Goal: Check status: Check status

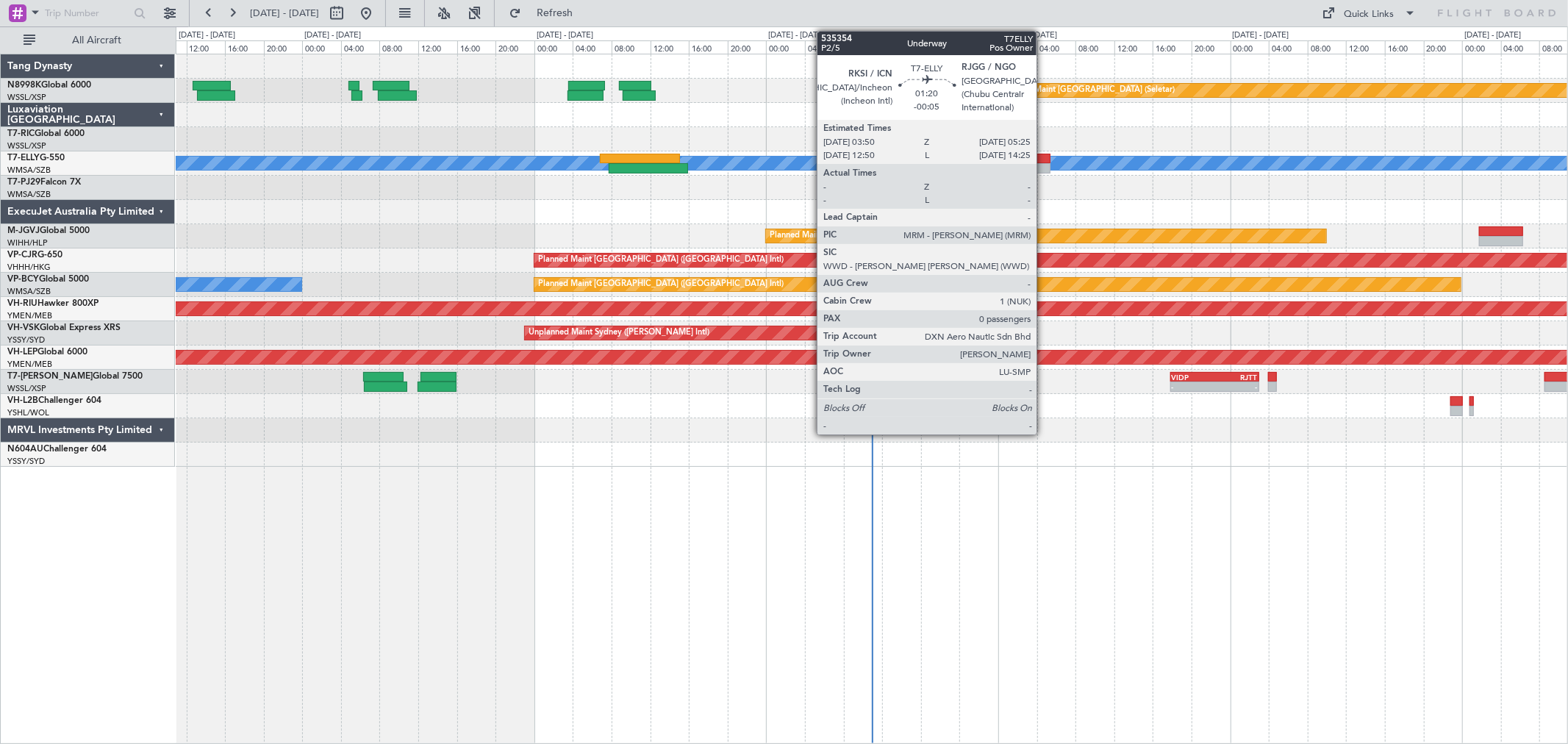
click at [1044, 165] on div at bounding box center [1042, 168] width 15 height 11
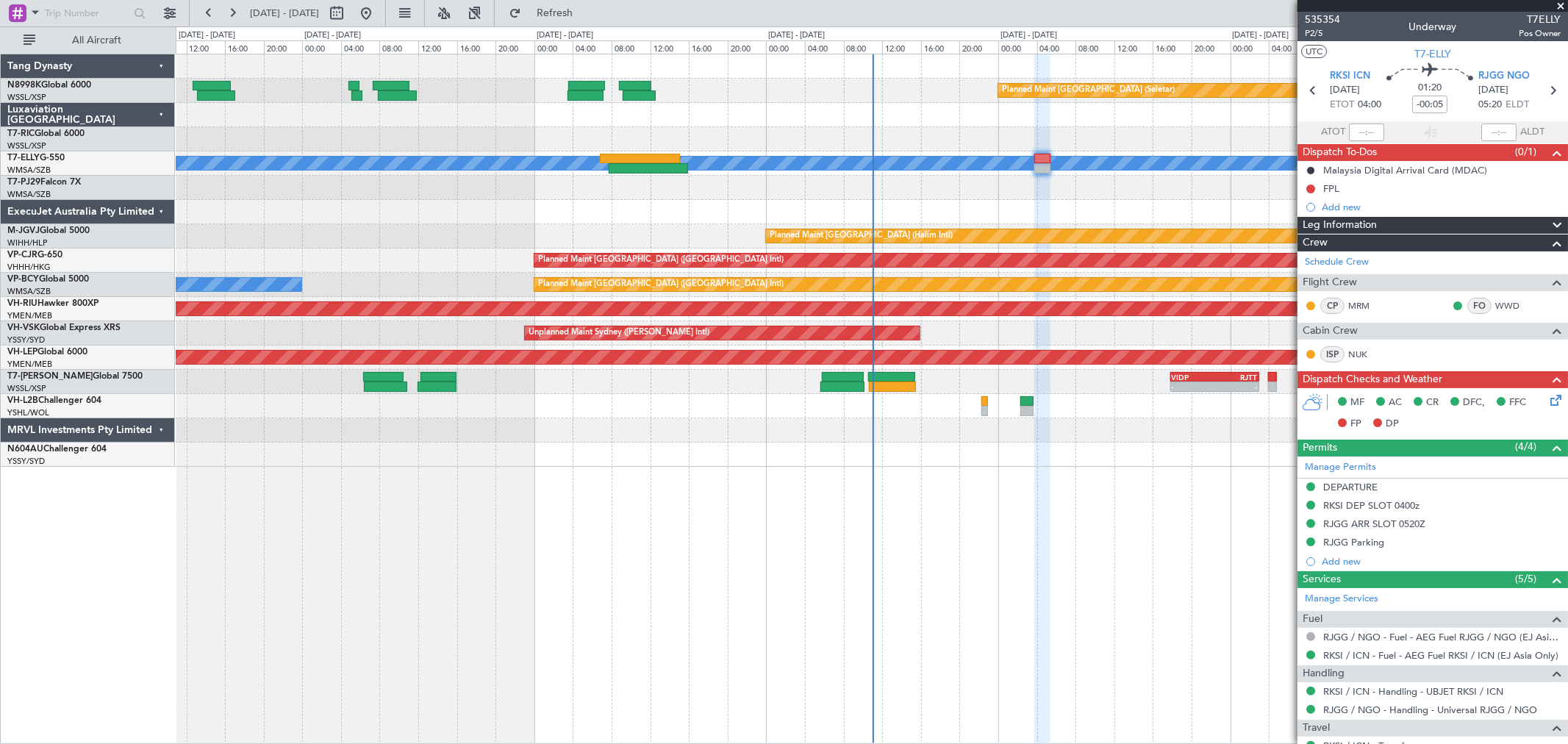
click at [864, 135] on div "Planned Maint [GEOGRAPHIC_DATA] (Seletar) [PERSON_NAME] Planned Maint [GEOGRAPH…" at bounding box center [872, 260] width 1392 height 413
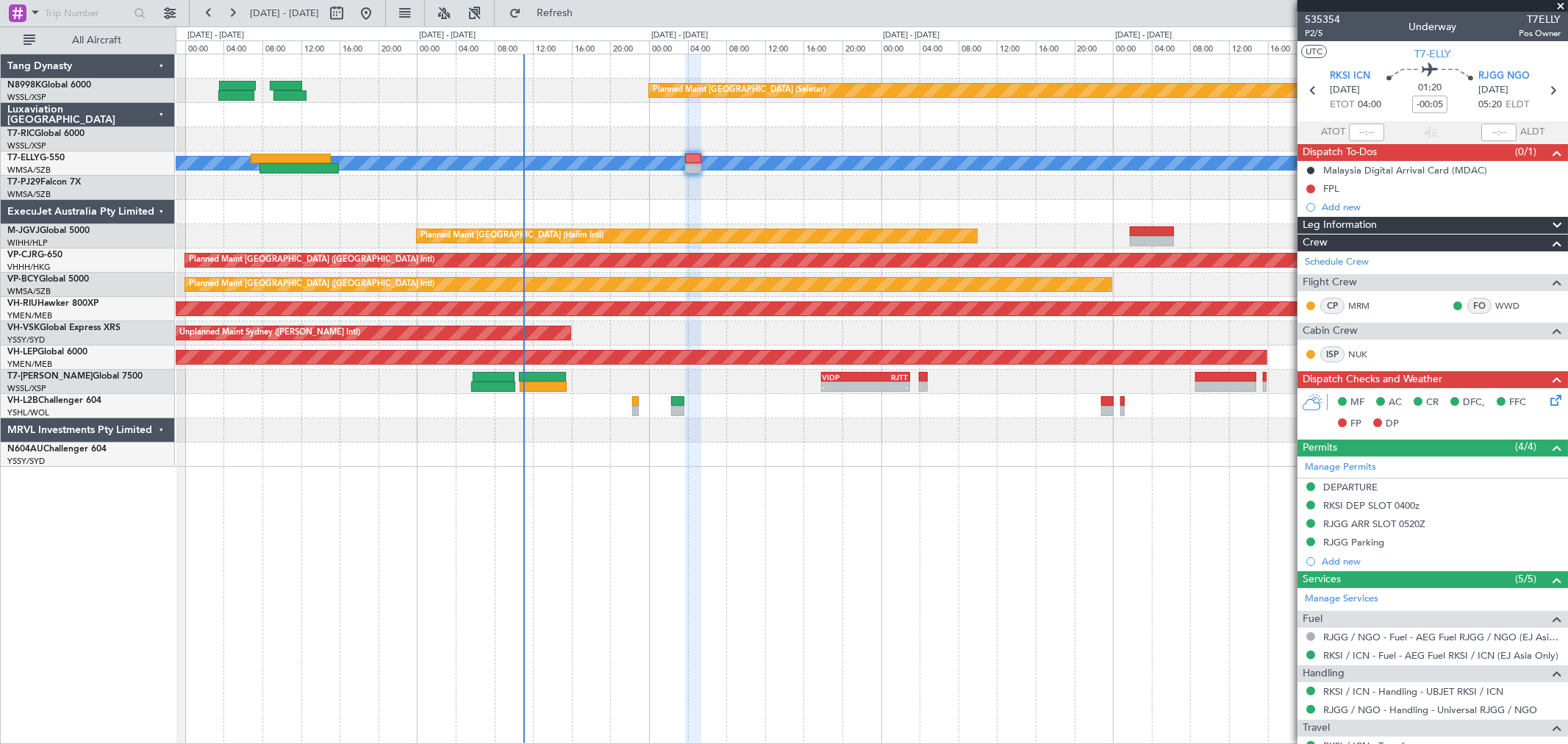
click at [794, 134] on div at bounding box center [872, 139] width 1392 height 24
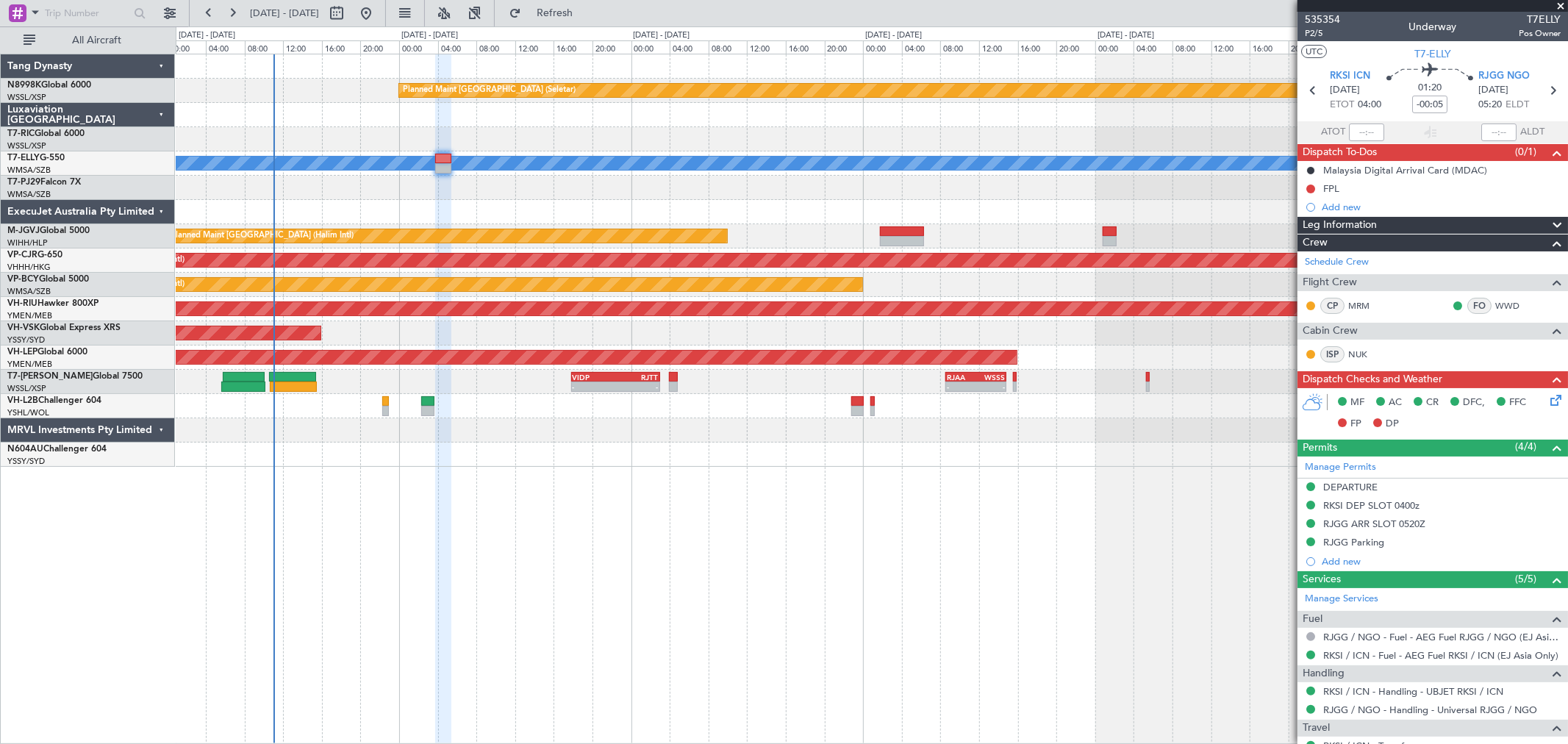
click at [586, 203] on div at bounding box center [872, 212] width 1392 height 24
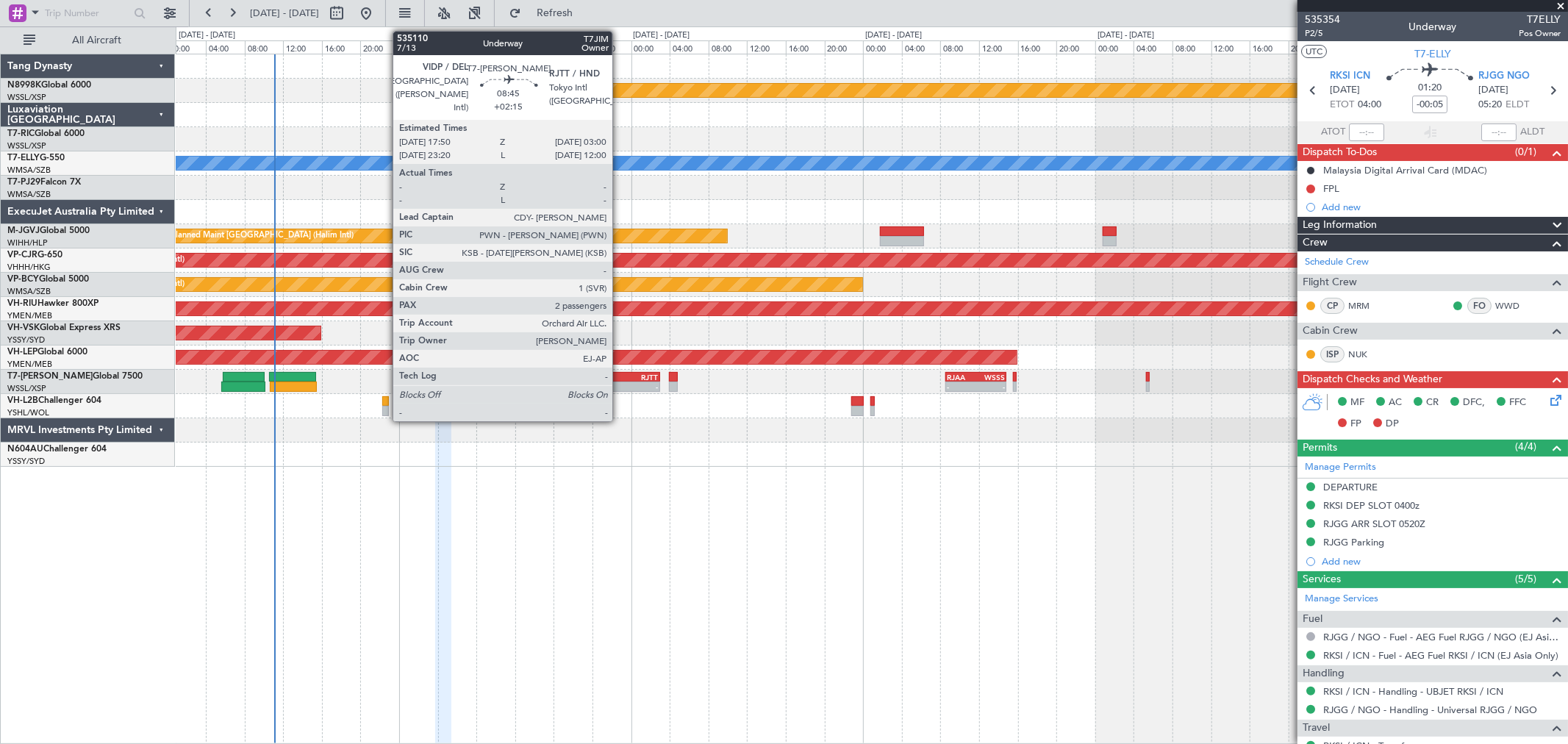
click at [620, 383] on div "-" at bounding box center [637, 386] width 44 height 9
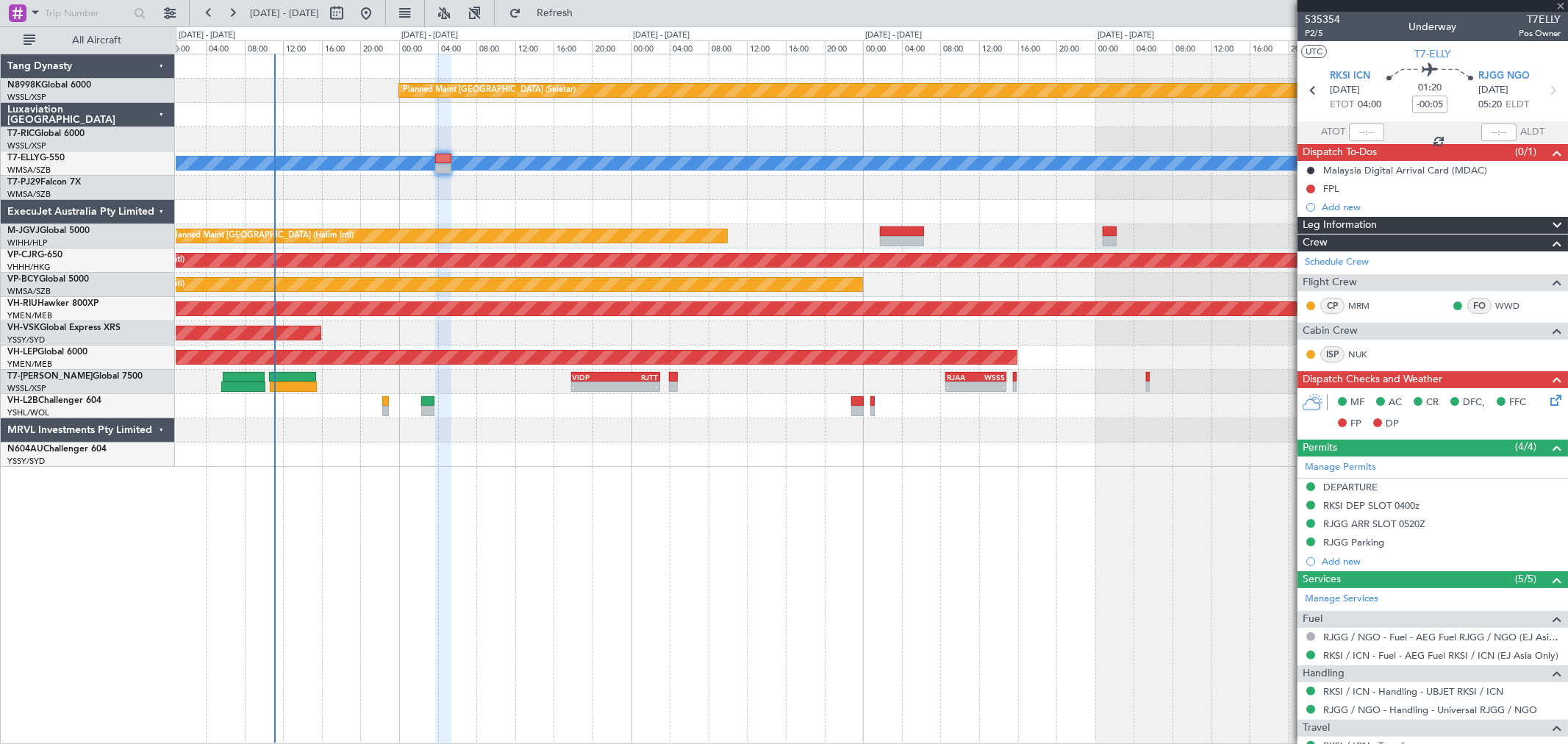
type input "+02:15"
type input "2"
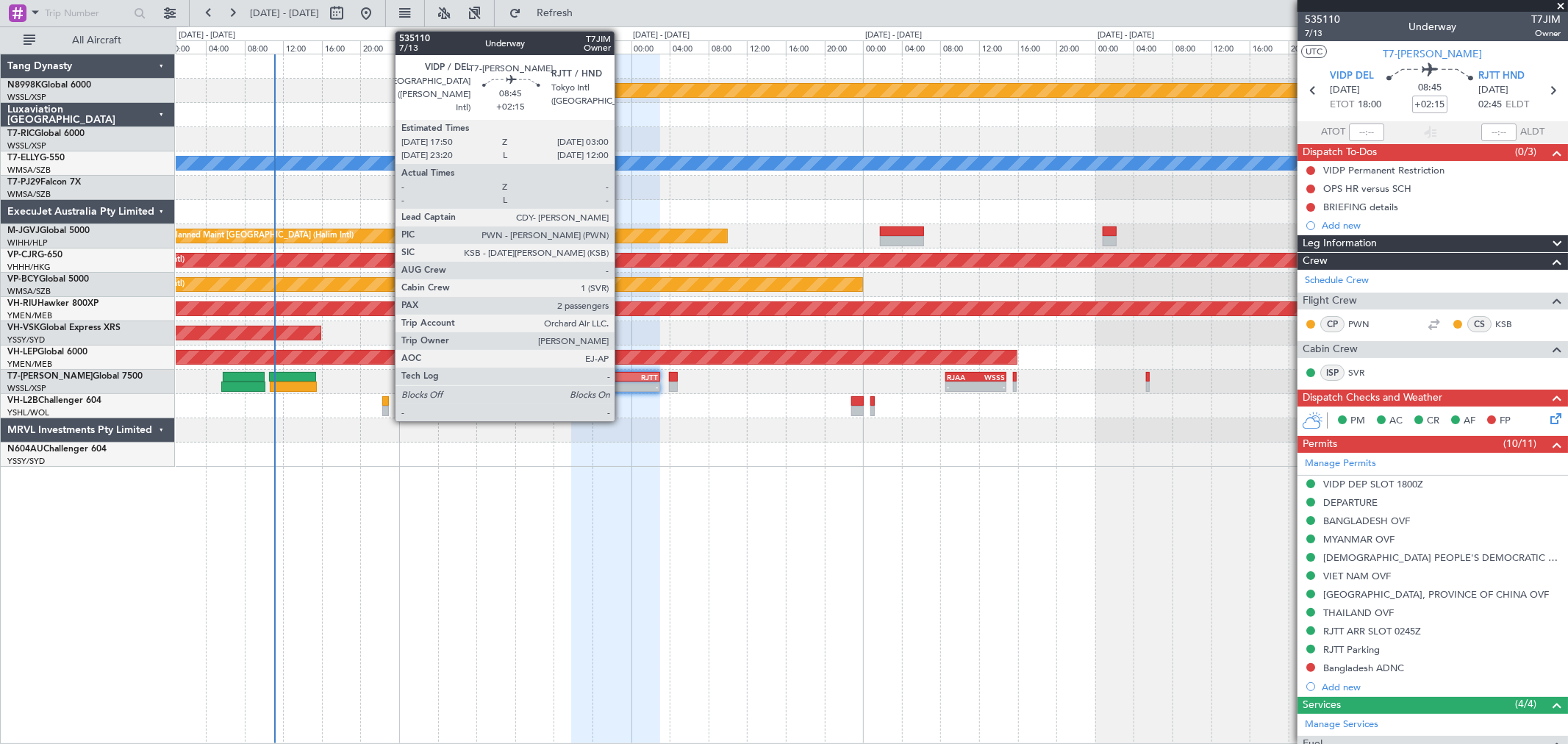
click at [622, 391] on div "- -" at bounding box center [616, 386] width 89 height 11
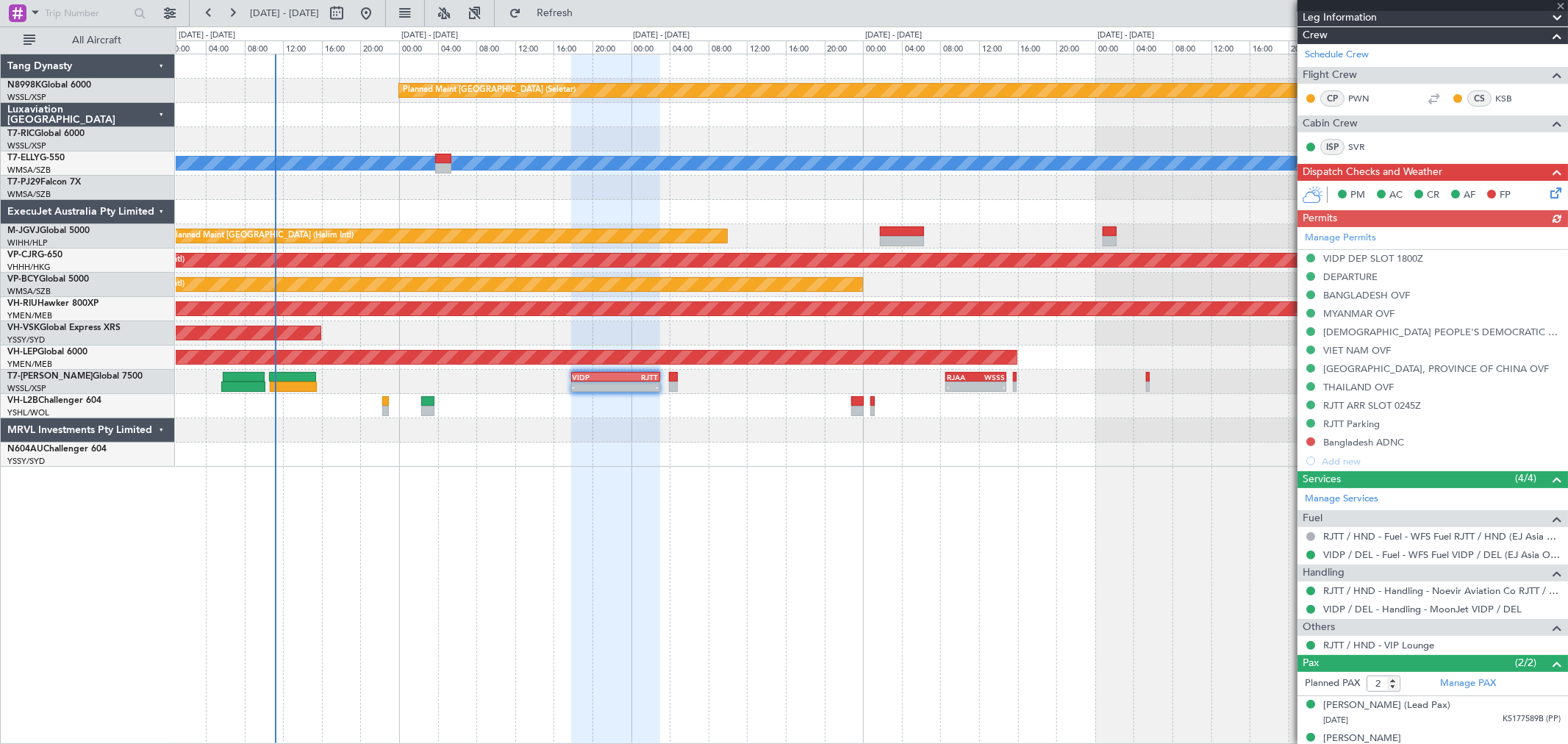
scroll to position [243, 0]
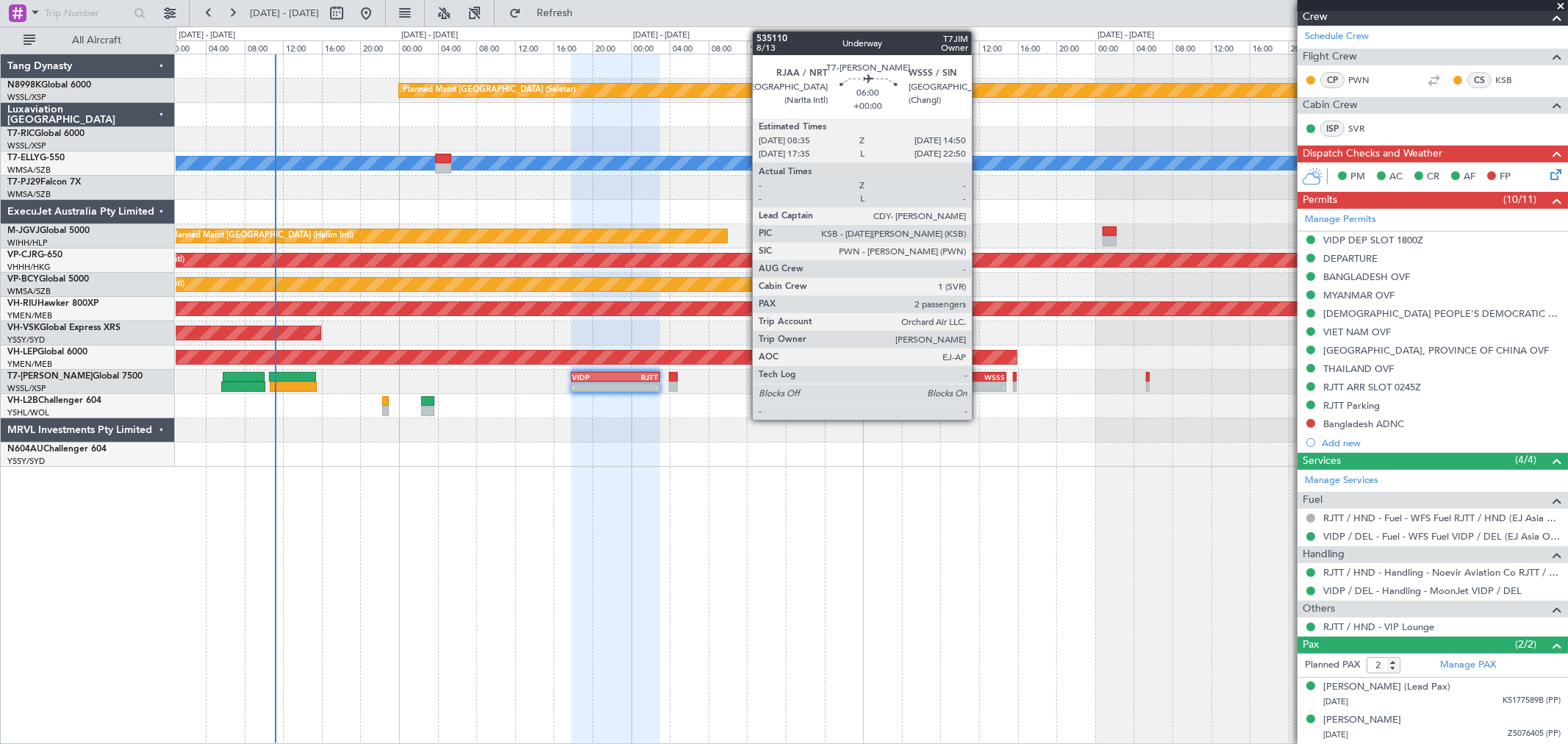
click at [979, 379] on div "WSSS" at bounding box center [990, 377] width 29 height 9
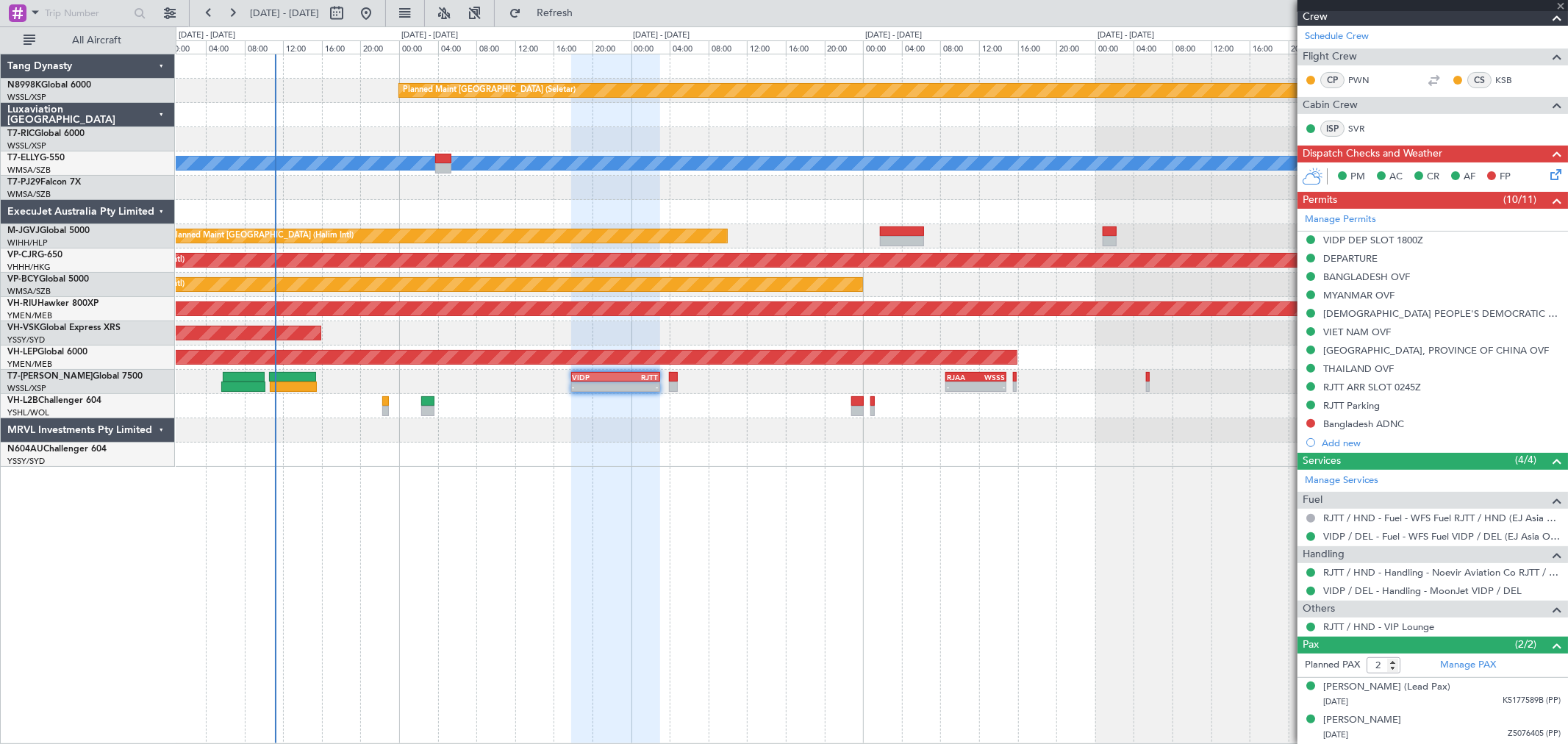
scroll to position [0, 0]
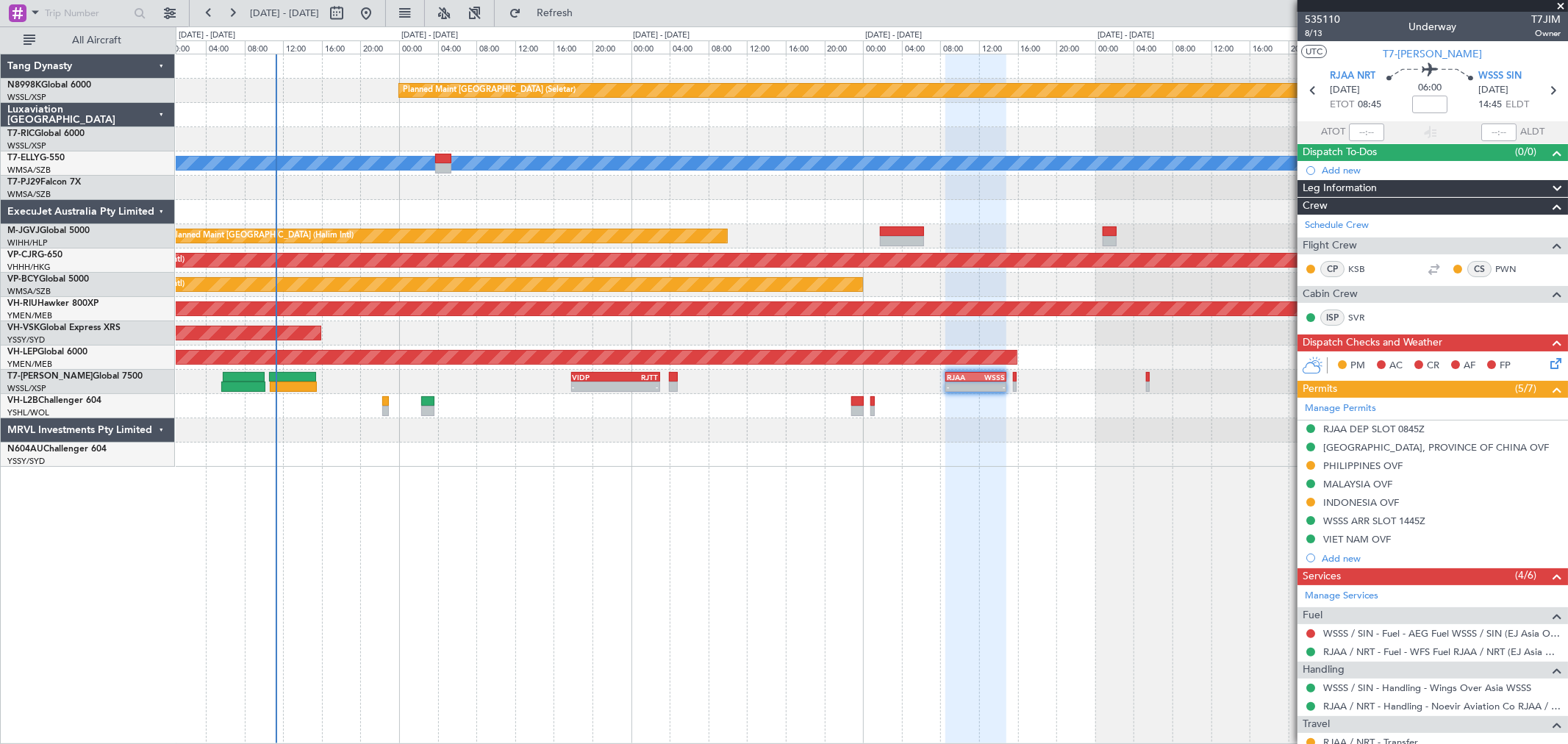
click at [972, 385] on div "- - VIDP 17:50 Z RJTT 03:00 Z - - RJAA 08:35 Z WSSS 14:50 Z - - WSSL 23:50 Z OM…" at bounding box center [872, 382] width 1392 height 24
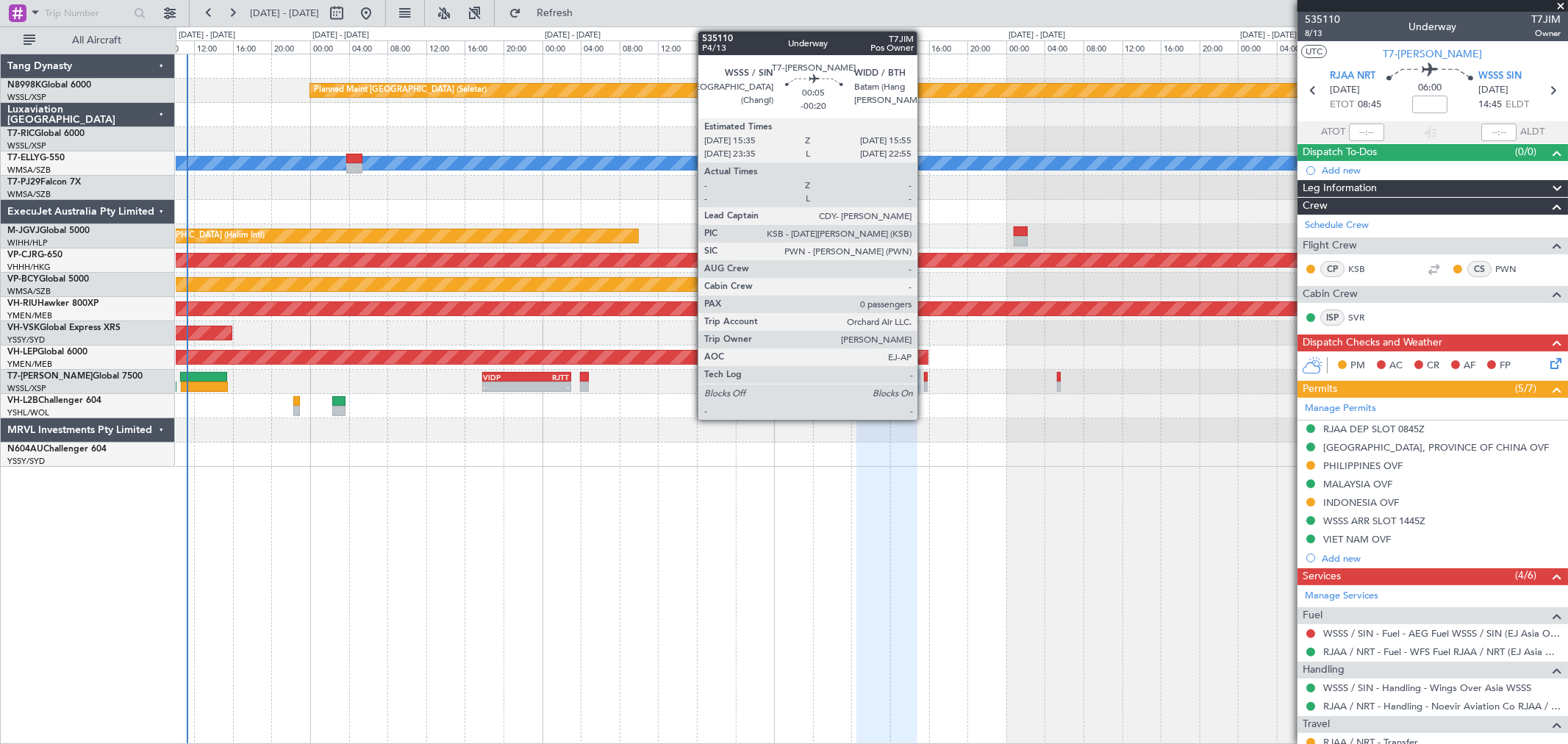
click at [925, 386] on div at bounding box center [926, 386] width 4 height 11
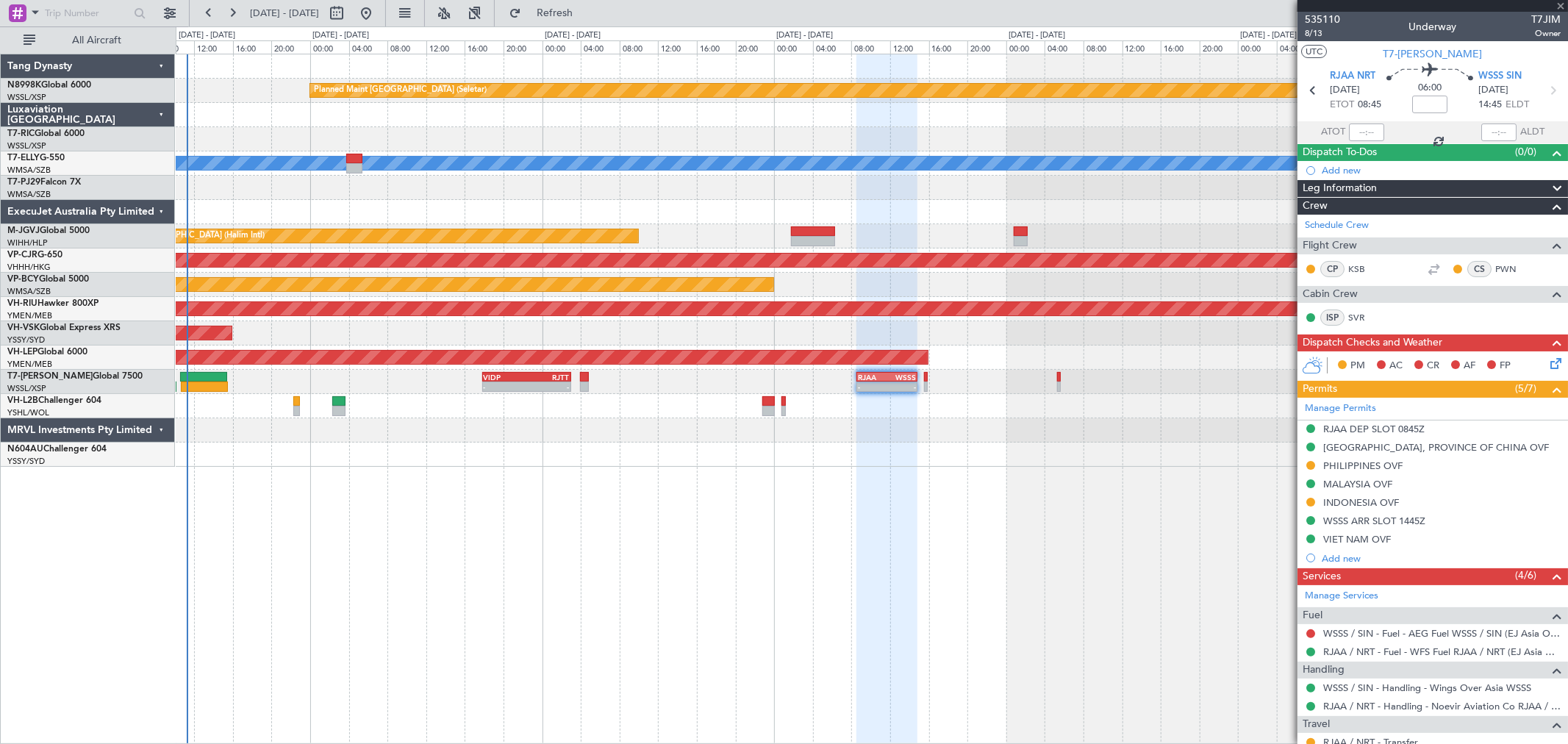
type input "-00:20"
type input "0"
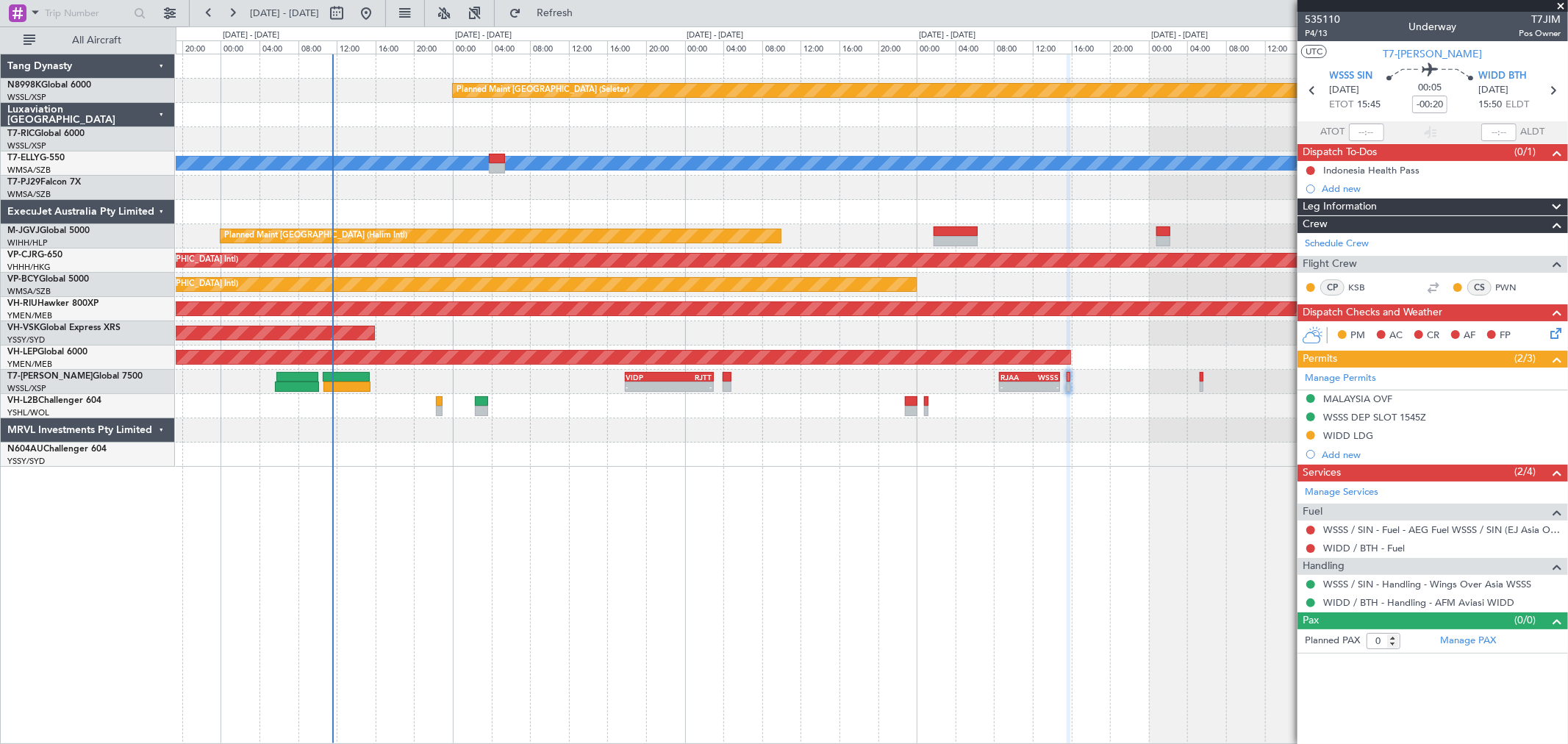
click at [635, 525] on div "Planned Maint [GEOGRAPHIC_DATA] (Seletar) [PERSON_NAME] 07:44 Z 15:57 Z OMSJ 06…" at bounding box center [872, 399] width 1392 height 690
